Goal: Find specific page/section: Find specific page/section

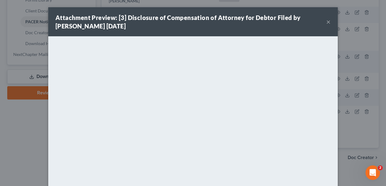
click at [327, 22] on button "×" at bounding box center [328, 21] width 4 height 7
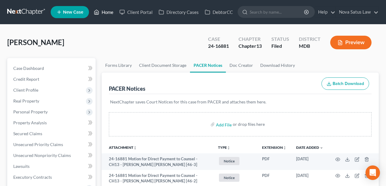
click at [109, 14] on link "Home" at bounding box center [104, 12] width 26 height 11
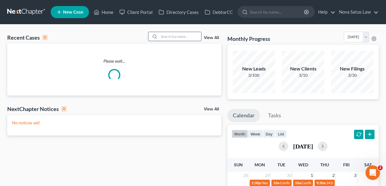
click at [169, 33] on input "search" at bounding box center [180, 36] width 42 height 9
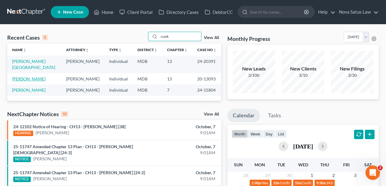
type input "cook"
click at [17, 76] on link "Cook, Doris" at bounding box center [28, 78] width 33 height 5
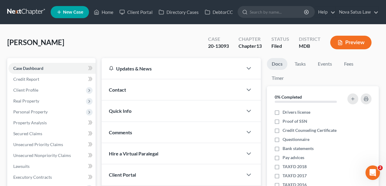
scroll to position [126, 0]
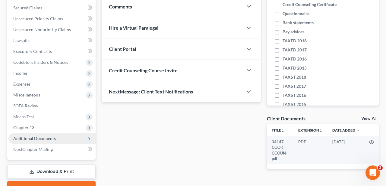
click at [52, 137] on span "Additional Documents" at bounding box center [34, 137] width 43 height 5
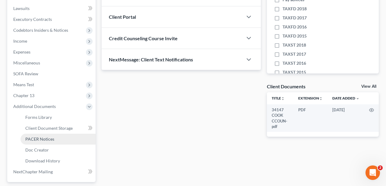
scroll to position [188, 0]
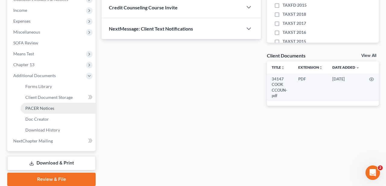
click at [53, 110] on span "PACER Notices" at bounding box center [39, 107] width 29 height 5
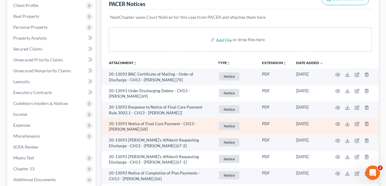
scroll to position [94, 0]
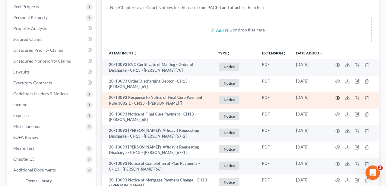
click at [336, 96] on icon "button" at bounding box center [338, 97] width 5 height 5
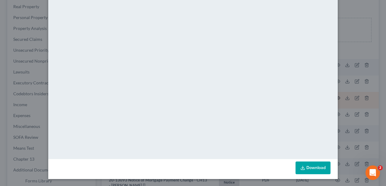
scroll to position [0, 0]
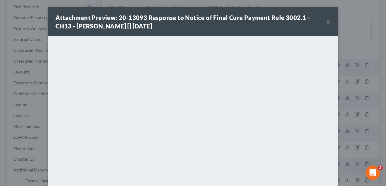
click at [327, 21] on button "×" at bounding box center [328, 21] width 4 height 7
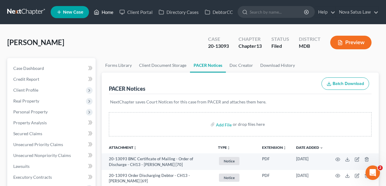
click at [111, 10] on link "Home" at bounding box center [104, 12] width 26 height 11
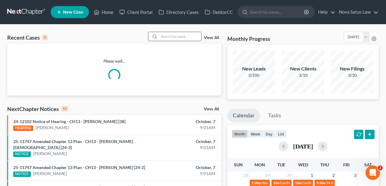
click at [172, 39] on input "search" at bounding box center [180, 36] width 42 height 9
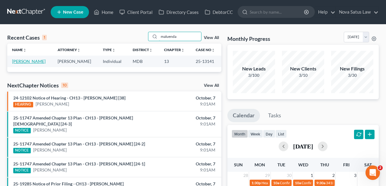
type input "maluenda"
click at [19, 60] on link "Maluenda, Lydia" at bounding box center [28, 61] width 33 height 5
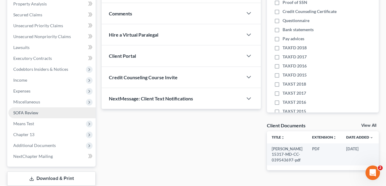
scroll to position [126, 0]
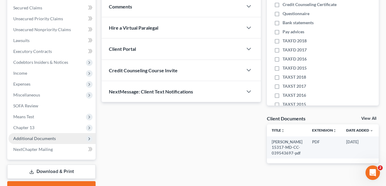
click at [47, 136] on span "Additional Documents" at bounding box center [34, 137] width 43 height 5
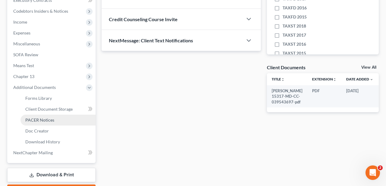
scroll to position [188, 0]
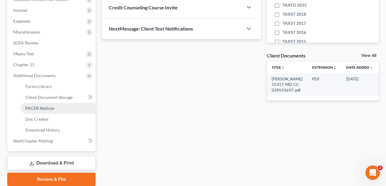
click at [42, 108] on span "PACER Notices" at bounding box center [39, 107] width 29 height 5
